Goal: Information Seeking & Learning: Check status

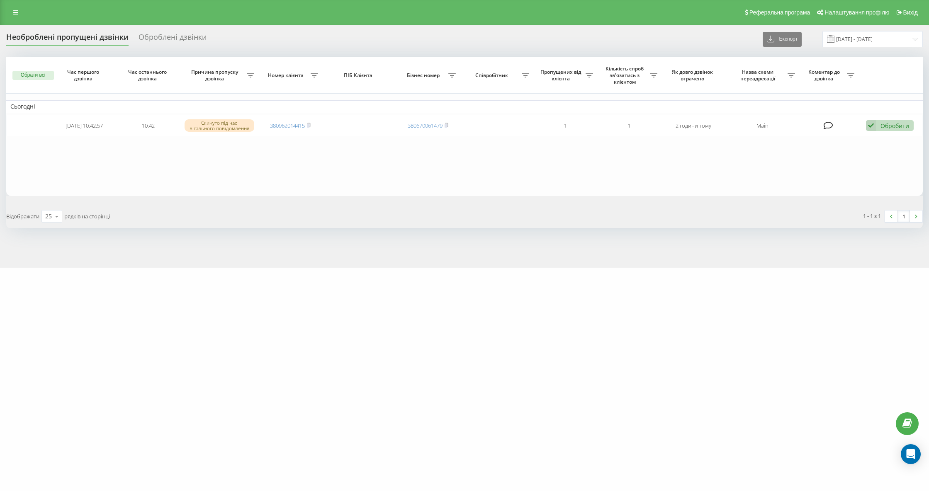
click at [73, 39] on div "Необроблені пропущені дзвінки" at bounding box center [67, 39] width 122 height 13
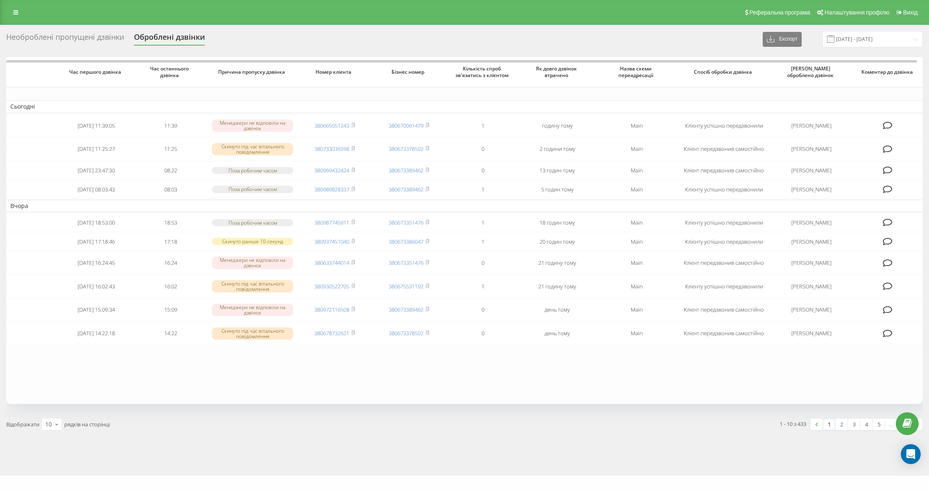
click at [80, 39] on div "Необроблені пропущені дзвінки" at bounding box center [65, 39] width 118 height 13
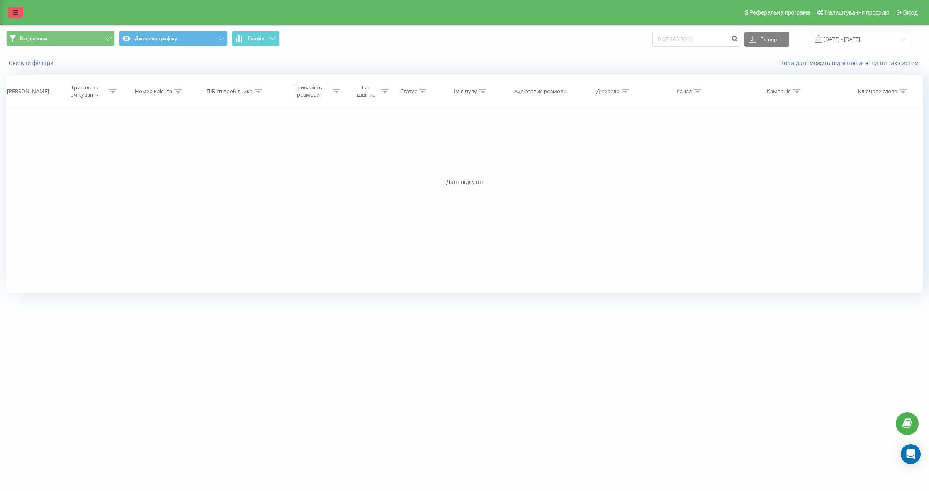
click at [13, 14] on icon at bounding box center [15, 13] width 5 height 6
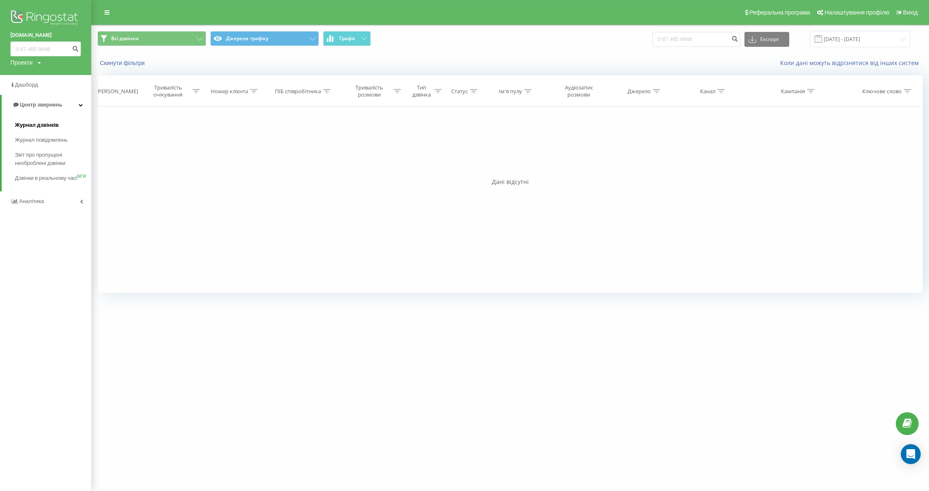
click at [40, 124] on span "Журнал дзвінків" at bounding box center [37, 125] width 44 height 8
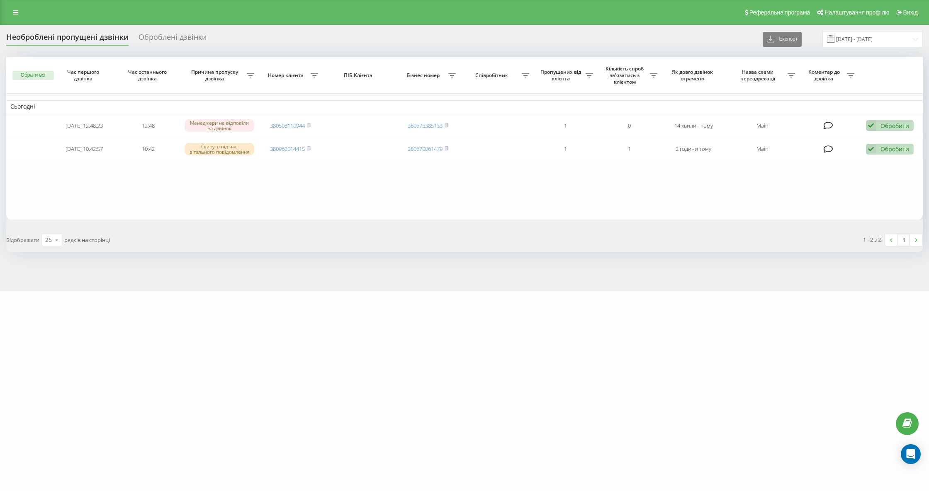
click at [102, 41] on div "Необроблені пропущені дзвінки" at bounding box center [67, 39] width 122 height 13
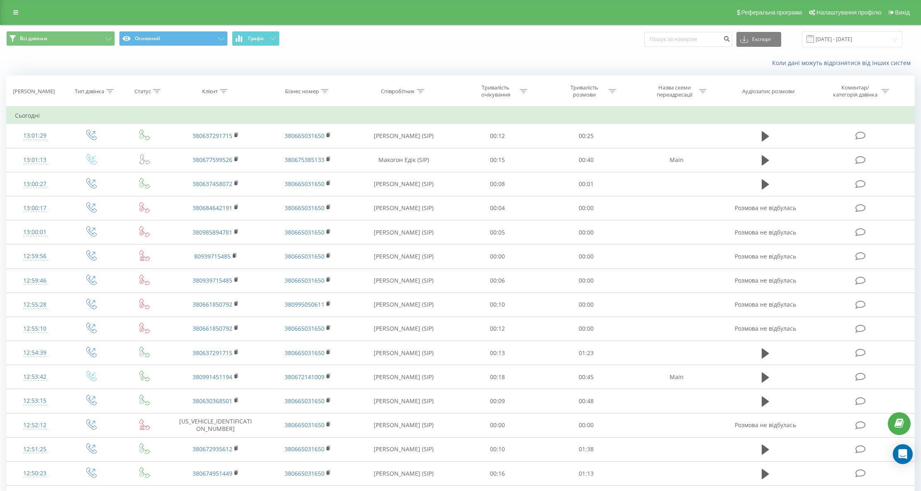
click at [221, 90] on icon at bounding box center [223, 91] width 7 height 4
paste input "0677599526"
type input "0677599526"
drag, startPoint x: 234, startPoint y: 169, endPoint x: 248, endPoint y: 170, distance: 14.1
click at [234, 168] on span "OK" at bounding box center [232, 167] width 23 height 13
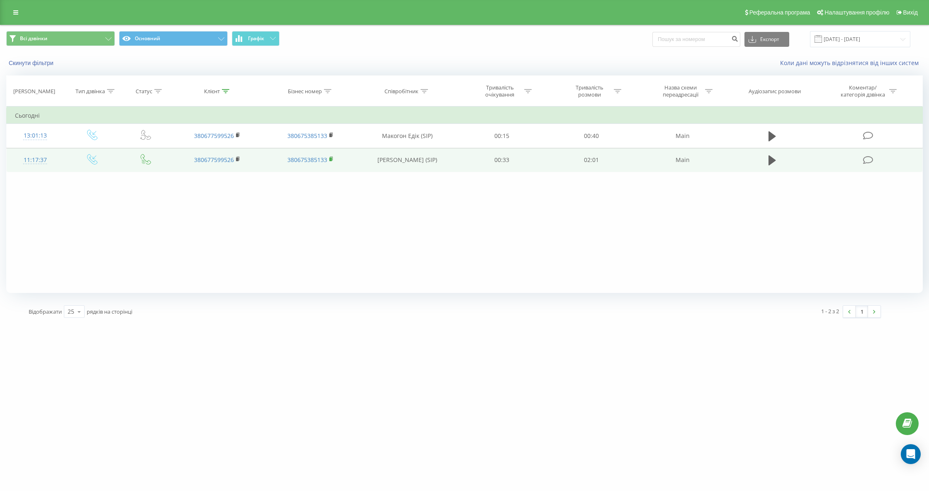
click at [332, 159] on rect at bounding box center [330, 160] width 2 height 4
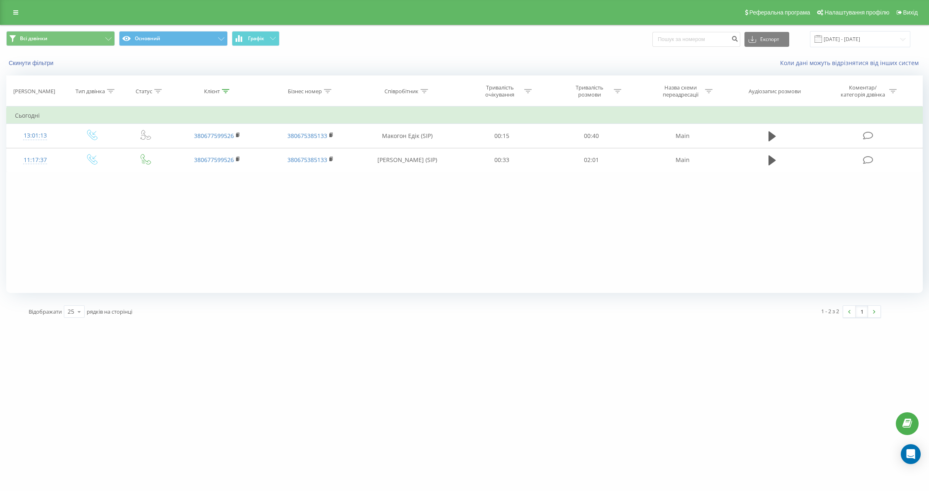
click at [30, 196] on div "Фільтрувати за умовою Дорівнює Введіть значення Скасувати OK Фільтрувати за умо…" at bounding box center [464, 200] width 917 height 187
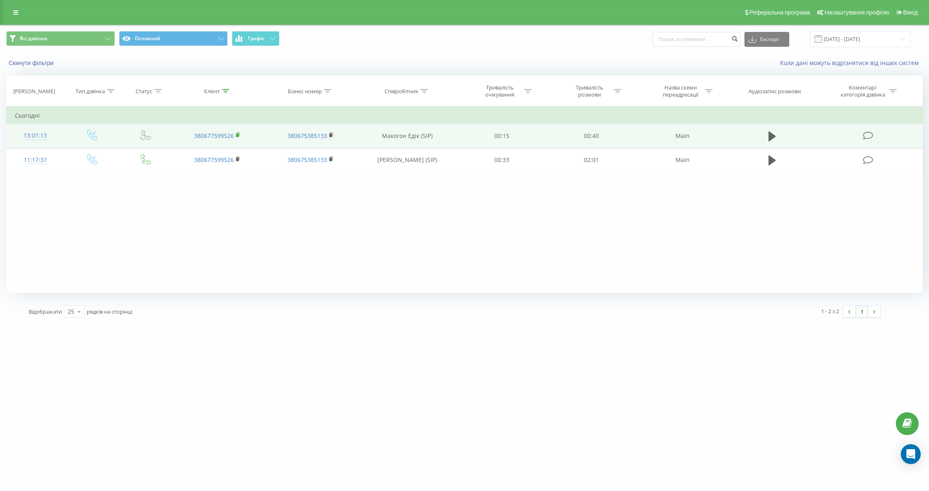
click at [237, 134] on rect at bounding box center [237, 136] width 2 height 4
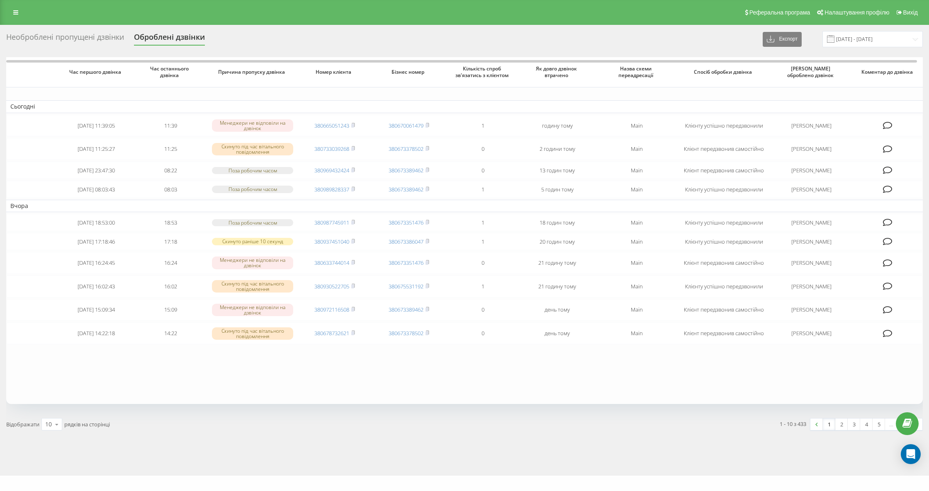
click at [91, 35] on div "Необроблені пропущені дзвінки" at bounding box center [65, 39] width 118 height 13
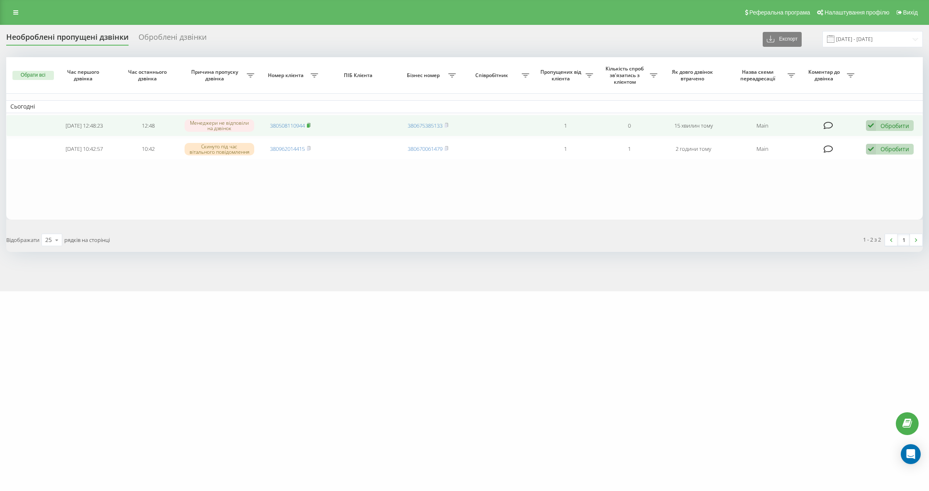
click at [309, 124] on rect at bounding box center [308, 126] width 2 height 4
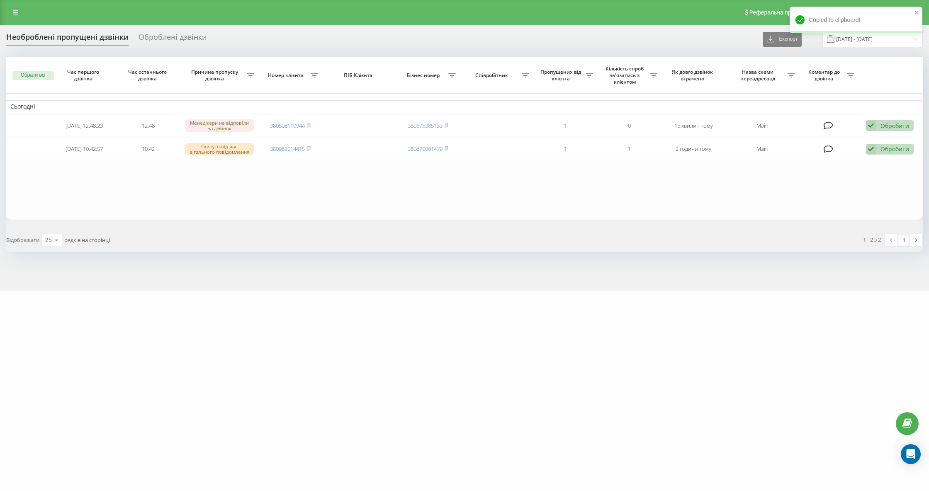
click at [100, 39] on div "Необроблені пропущені дзвінки" at bounding box center [67, 39] width 122 height 13
click at [83, 30] on div "Необроблені пропущені дзвінки Оброблені дзвінки Експорт .csv .xlsx 19.08.2025 -…" at bounding box center [464, 158] width 929 height 267
click at [87, 42] on div "Необроблені пропущені дзвінки" at bounding box center [67, 39] width 122 height 13
click at [97, 42] on div "Необроблені пропущені дзвінки" at bounding box center [67, 39] width 122 height 13
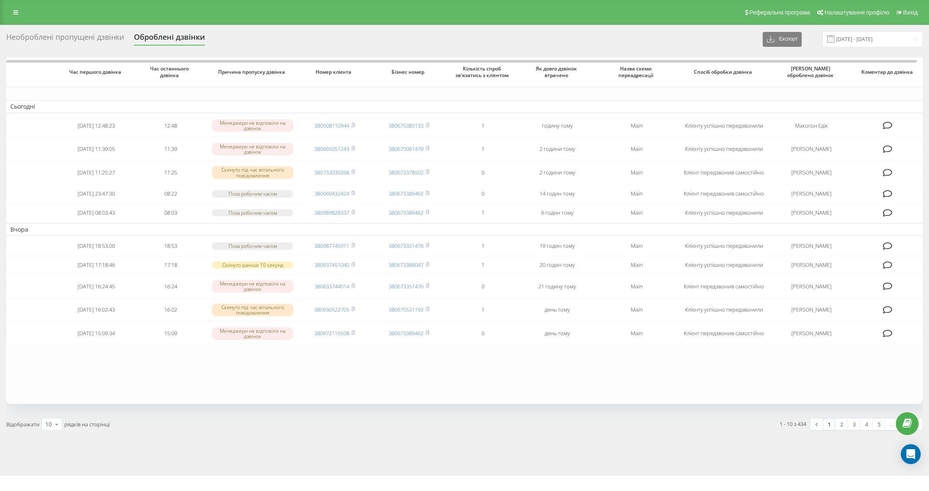
click at [77, 44] on div "Необроблені пропущені дзвінки" at bounding box center [65, 39] width 118 height 13
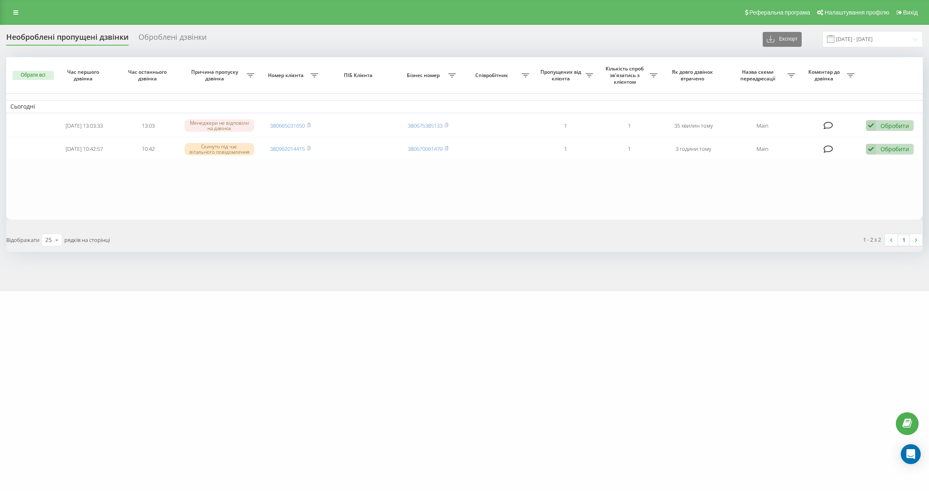
click at [135, 308] on div "[DOMAIN_NAME] Проекти [DOMAIN_NAME] Дашборд Центр звернень Журнал дзвінків Журн…" at bounding box center [464, 245] width 929 height 491
